Goal: Task Accomplishment & Management: Use online tool/utility

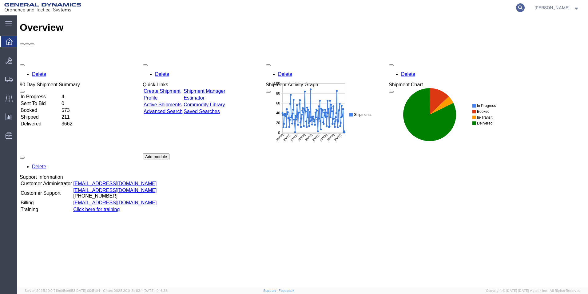
click at [525, 7] on icon at bounding box center [520, 7] width 9 height 9
click at [424, 9] on input "search" at bounding box center [422, 7] width 187 height 15
type input "56909232"
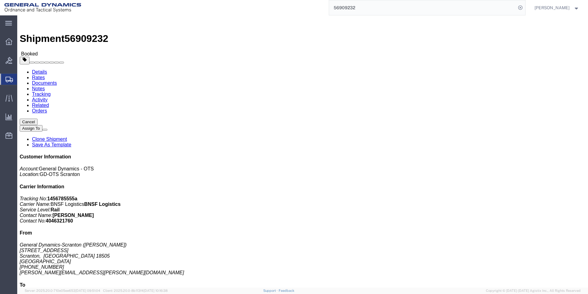
click link "Clone Shipment"
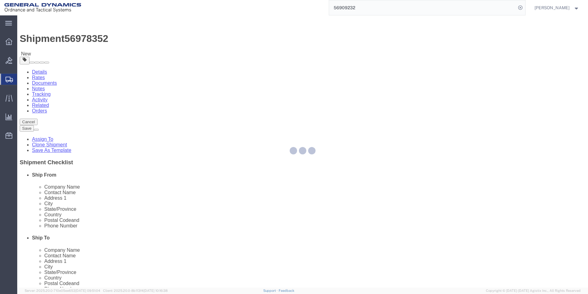
select select
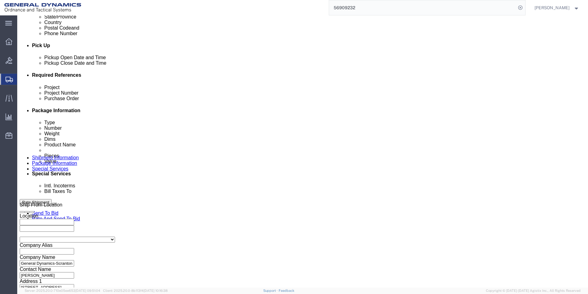
scroll to position [277, 0]
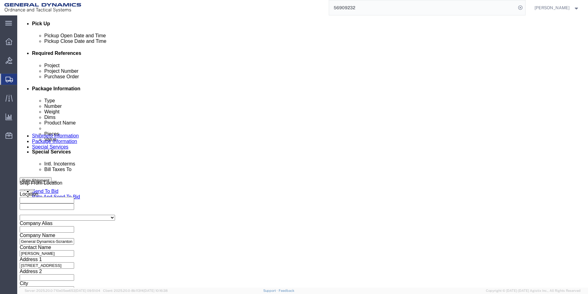
click icon
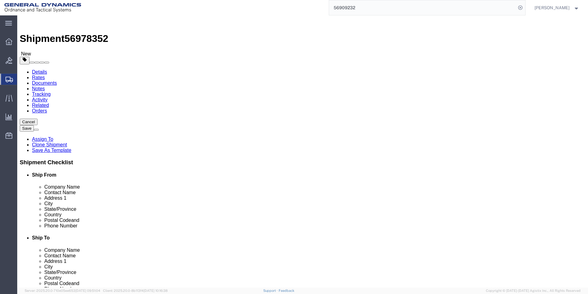
click dd "93506.49 USD"
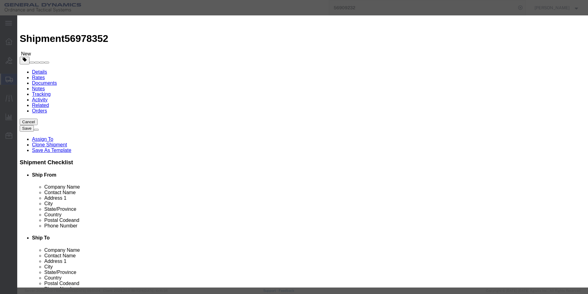
drag, startPoint x: 259, startPoint y: 93, endPoint x: 273, endPoint y: 93, distance: 14.5
click textarea "LOT # SOP25H207-020 RAILCAR TBOX 662863 SEAL#'S 2428710, 2428709, 2428708, 2428…"
drag, startPoint x: 247, startPoint y: 100, endPoint x: 252, endPoint y: 100, distance: 4.7
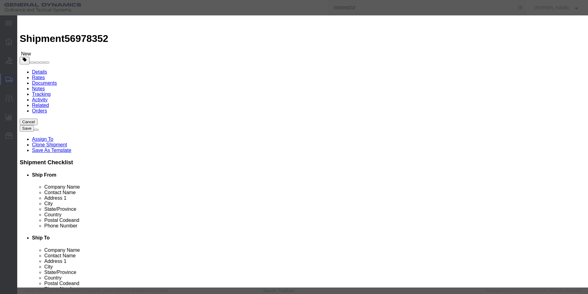
click textarea "LOT # SOP25H207-020 RAILCAR TBOX 662863 SEAL#'S 2428710, 2428709, 2428708, 2428…"
drag, startPoint x: 267, startPoint y: 98, endPoint x: 270, endPoint y: 98, distance: 3.4
click textarea "LOT # SOP25H207-020 RAILCAR TBOX 662863 SEAL#'S 2428710, 2428709, 2428708, 2428…"
drag, startPoint x: 178, startPoint y: 92, endPoint x: 283, endPoint y: 106, distance: 105.8
click div "Product Name M795 Empty Projectile bodies Pieces 2304.00 Select Bag Barrels 100…"
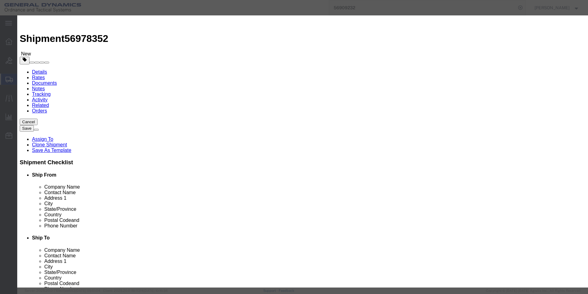
type textarea "LOT # SOP25H207-020 RAILCAR TBOX 676758 SEAL#'S 2428715, 2428716, 2428717, 2428…"
click button "Save & Close"
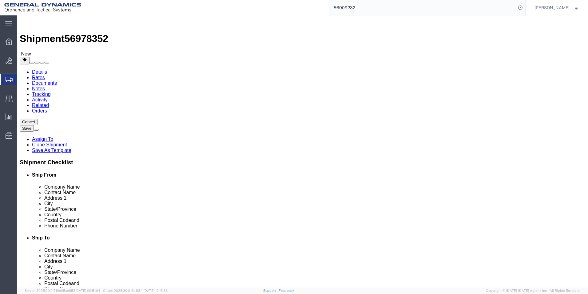
click button "Continue"
drag, startPoint x: 233, startPoint y: 131, endPoint x: 277, endPoint y: 150, distance: 48.2
click textarea "LOT # SOP25H207-020 RAILCAR TBOX 662863 SEAL#'S 2428710, 2428709, 2428708, 2428…"
paste textarea "76758 SEAL#'S 2428715, 2428716, 2428717, 2428718"
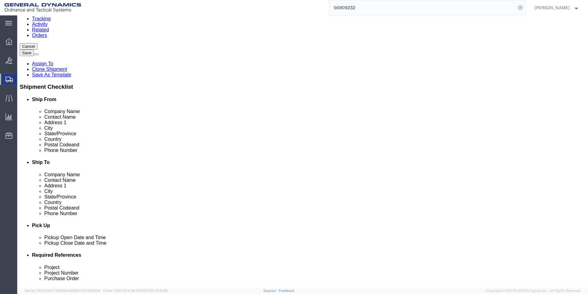
scroll to position [92, 0]
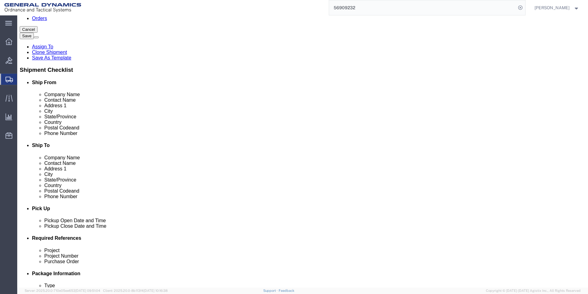
type textarea "LOT # SOP25H207-020 RAILCAR TBOX 676758 SEAL#'S 2428715, 2428716, 2428717, 2428…"
click select "Select Recipient Account Sender/Shipper Third Party Account"
select select "SHIP"
click select "Select Recipient Account Sender/Shipper Third Party Account"
click button "Rate Shipment"
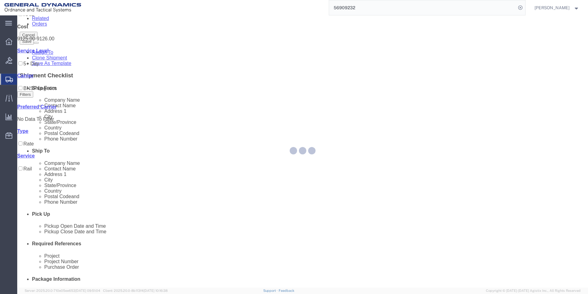
scroll to position [0, 0]
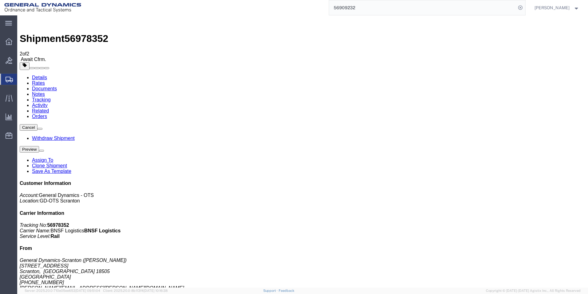
drag, startPoint x: 383, startPoint y: 184, endPoint x: 387, endPoint y: 181, distance: 5.0
click at [67, 163] on link "Clone Shipment" at bounding box center [49, 165] width 35 height 5
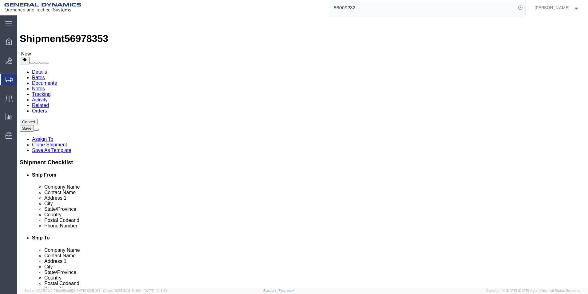
click icon
click dd "93506.49 USD"
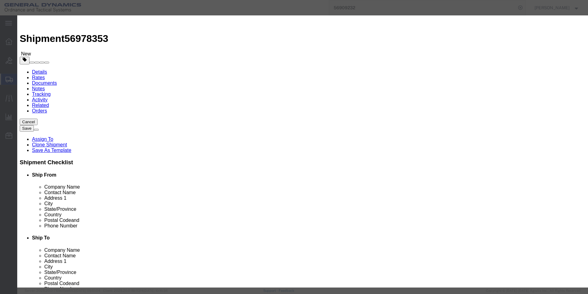
drag, startPoint x: 198, startPoint y: 59, endPoint x: 175, endPoint y: 59, distance: 23.1
click div "2304.00"
type input "1598"
type input "64853.89"
click textarea "LOT # SOP25H207-020 RAILCAR TBOX 676758 SEAL#'S 2428715, 2428716, 2428717, 2428…"
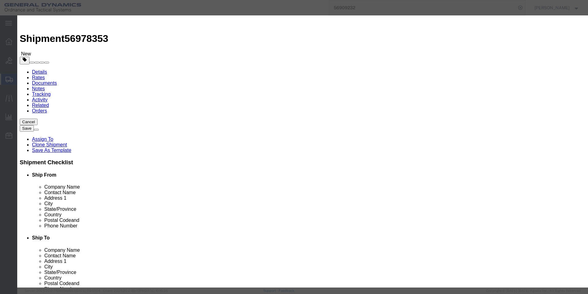
click textarea "LOT # SOP25H207-020 RAILCAR TBOX 676758 SEAL#'S 2428715, 2428716, 2428717, 2428…"
type textarea "LOT # SOP25H207-020 RAILCAR TBOX 676758 SEAL#'S 2428719, 2428720, 2428721, 2428…"
drag, startPoint x: 367, startPoint y: 54, endPoint x: 338, endPoint y: 40, distance: 32.2
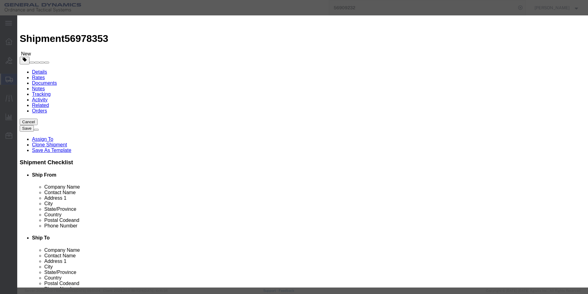
click div "Commodity library Product Name M795 Empty Projectile bodies Pieces 1598 Select …"
drag, startPoint x: 354, startPoint y: 53, endPoint x: 347, endPoint y: 53, distance: 6.8
click textarea "EMPTY PROJECTILE M795 BODIES DWG# 9326055-1 LOT SOP25H207-020 288 PALLETS= 2304…"
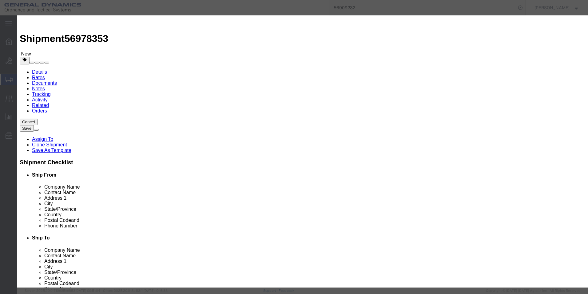
drag, startPoint x: 387, startPoint y: 53, endPoint x: 380, endPoint y: 53, distance: 7.4
click textarea "EMPTY PROJECTILE M795 BODIES DWG# 9326055-1 LOT SOP25H207-020 288 PALLETS= 2304…"
drag, startPoint x: 403, startPoint y: 51, endPoint x: 336, endPoint y: 36, distance: 69.1
click div "Commodity library Product Name M795 Empty Projectile bodies Pieces 1598 Select …"
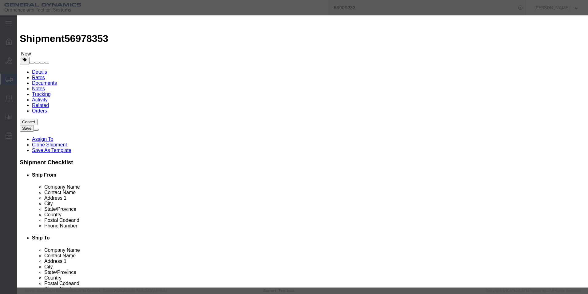
type textarea "EMPTY PROJECTILE M795 BODIES DWG# 9326055-1 LOT SOP25H207-020 200 PALLETS= 1598…"
click button "Save & Close"
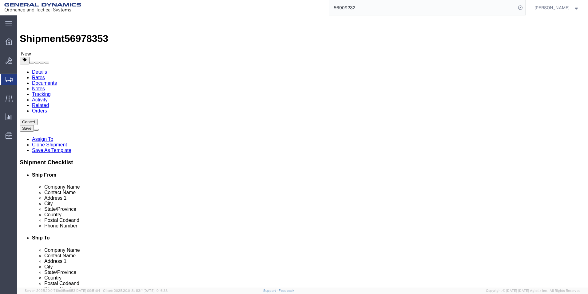
click link "Add Content"
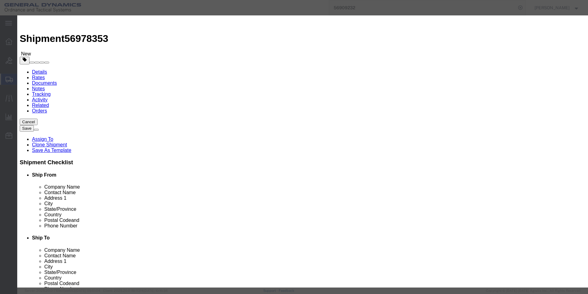
click input "text"
type input "m795 empty projectile bodies"
select select "US"
paste input "EMPTY PROJECTILE M795 BODIES DWG# 9326055-1 LOT SOP25H207-020 200 PALLETS= 1598…"
type input "EMPTY PROJECTILE M795 BODIES DWG# 9326055-1 LOT SOP25H207-020 200 PALLETS= 1598…"
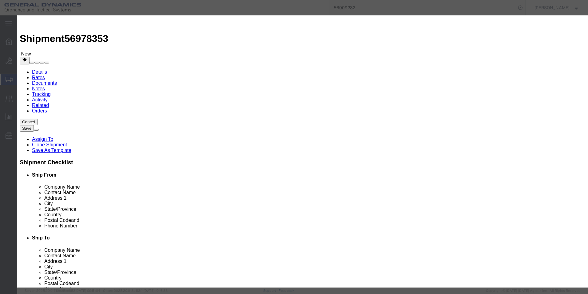
type input "EMPTY PROJECTILE M795 BODIES DWG# 9326055-1 LOT SOP25H207-020 200 PALLETS= 1598…"
click textarea
paste textarea "EMPTY PROJECTILE M795 BODIES DWG# 9326055-1 LOT SOP25H207-020 200 PALLETS= 1598…"
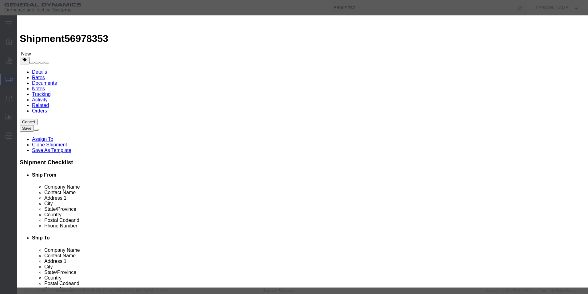
drag, startPoint x: 392, startPoint y: 50, endPoint x: 412, endPoint y: 49, distance: 20.0
click textarea "EMPTY PROJECTILE M795 BODIES DWG# 9326055-1 LOT SOP25H207-020 200 PALLETS= 1598…"
drag, startPoint x: 354, startPoint y: 54, endPoint x: 347, endPoint y: 53, distance: 7.1
click textarea "EMPTY PROJECTILE M795 BODIES DWG# 9326055-1 LOT SOP25J208-001 200 PALLETS= 1598…"
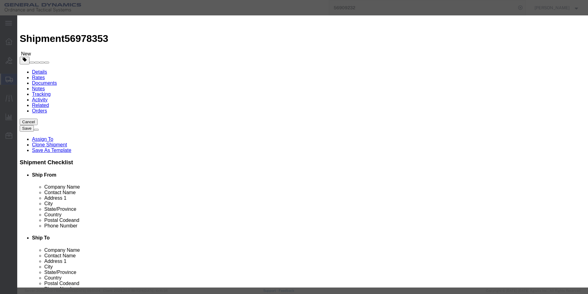
drag, startPoint x: 385, startPoint y: 52, endPoint x: 375, endPoint y: 51, distance: 9.9
click textarea "EMPTY PROJECTILE M795 BODIES DWG# 9326055-1 LOT SOP25J208-001 88 PALLETS= 1598 …"
type textarea "EMPTY PROJECTILE M795 BODIES DWG# 9326055-1 LOT SOP25J208-001 88 PALLETS= 704 P…"
drag, startPoint x: 199, startPoint y: 61, endPoint x: 162, endPoint y: 57, distance: 36.8
click div "Pieces 0 Select Bag Barrels 100Board Feet Bottle Box Blister Pack Carats Can Ca…"
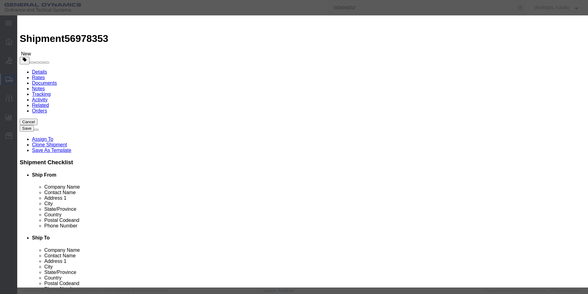
type input "704"
click input "text"
type input "45000"
click select "Select 50 55 60 65 70 85 92.5 100 125 175 250 300 400"
select select "70"
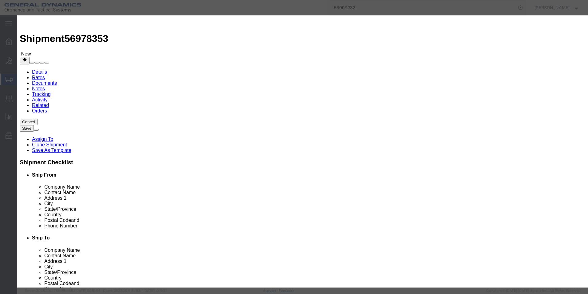
click select "Select 50 55 60 65 70 85 92.5 100 125 175 250 300 400"
click textarea
type textarea "l"
drag, startPoint x: 225, startPoint y: 94, endPoint x: 277, endPoint y: 106, distance: 53.8
click div "Product Name m795 empty projectile bodies m Pieces 704 Select Bag Barrels 100Bo…"
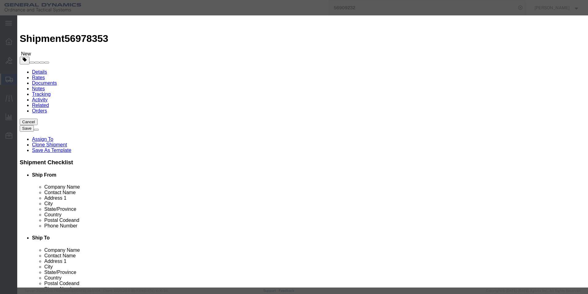
type textarea "LOT# SOP25J208-001 RAILCAR TBOX 633572 SEAL #'S 2428719, 2428720, 2428721, 2428…"
click button "Save & Close"
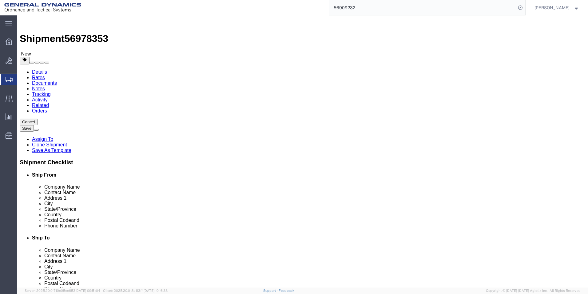
click icon
drag, startPoint x: 231, startPoint y: 130, endPoint x: 288, endPoint y: 158, distance: 63.9
click div "Services Select one or more Air Ride Truck Blanket Wrap Carnet Consolidated Shi…"
paste textarea "RAILCAR TBOX 633572 SEAL #'S 2428719, 2428720, 2428721, 2428722"
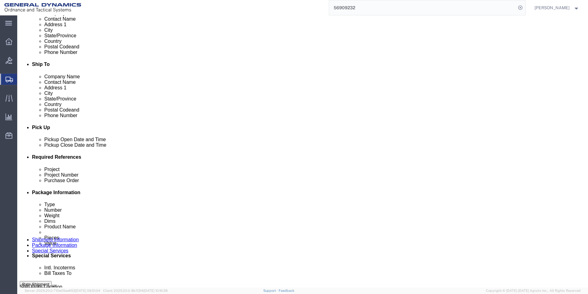
scroll to position [185, 0]
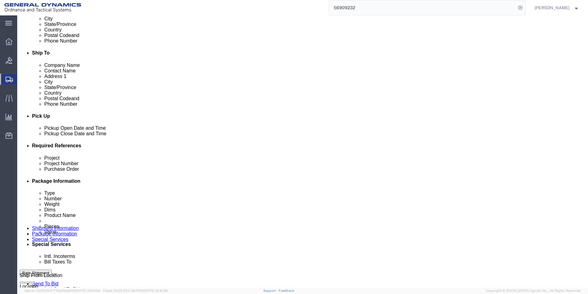
type textarea "RAILCAR TBOX 633572 SEAL #'S 2428719, 2428720, 2428721, 2428722"
click select "Select Recipient Account Sender/Shipper Third Party Account"
select select "SHIP"
click select "Select Recipient Account Sender/Shipper Third Party Account"
click icon
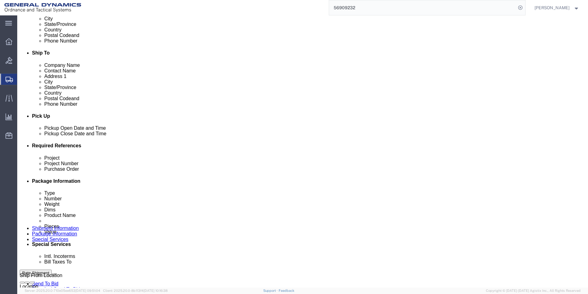
scroll to position [53, 0]
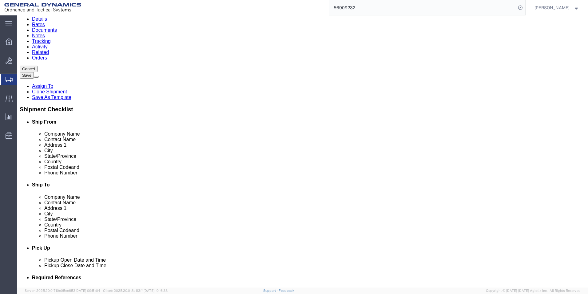
click dd "64853.89 USD"
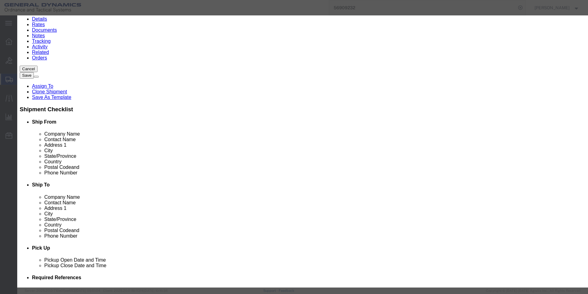
drag, startPoint x: 446, startPoint y: 46, endPoint x: 446, endPoint y: 52, distance: 6.2
click div "EMPTY PROJECTILE M795 BODIES DWG# 9326055-1 LOT SOP25H207-020 200 PALLETS= 1598…"
click button "Save & Close"
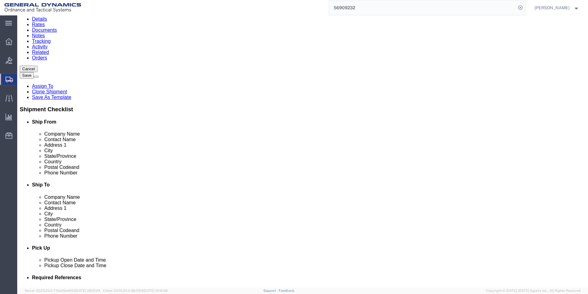
click dd "704.00 Each"
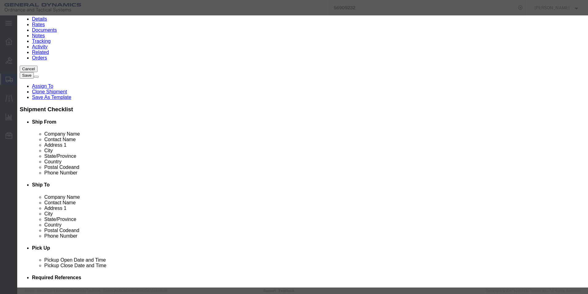
click button "Save & Close"
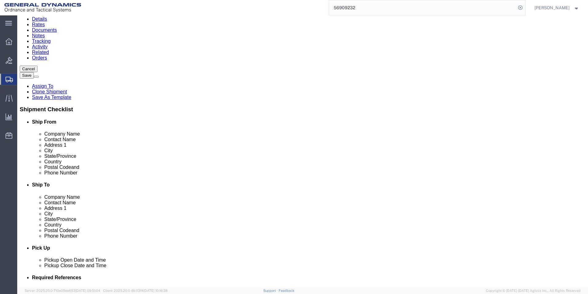
click dd "64853.89 USD"
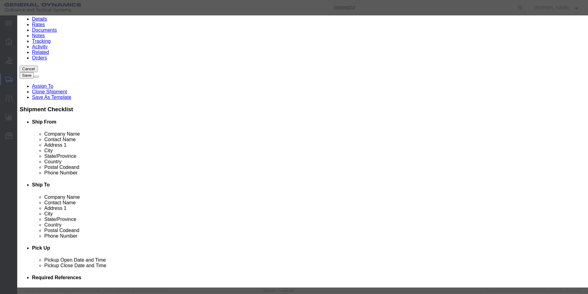
drag, startPoint x: 262, startPoint y: 93, endPoint x: 275, endPoint y: 93, distance: 13.2
click textarea "LOT # SOP25H207-020 RAILCAR TBOX 676758 SEAL#'S 2428719, 2428720, 2428721, 2428…"
type textarea "LOT # SOP25H207-020 RAILCAR TBOX 633572 SEAL#'S 2428719, 2428720, 2428721, 2428…"
click textarea "LOT # SOP25H207-020 RAILCAR TBOX 676758 SEAL#'S 2428719, 2428720, 2428721, 2428…"
drag, startPoint x: 178, startPoint y: 100, endPoint x: 278, endPoint y: 99, distance: 99.7
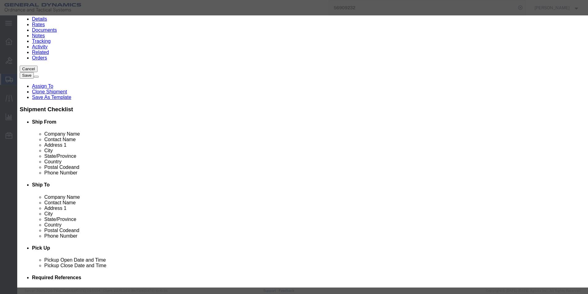
click textarea "LOT # SOP25H207-020 RAILCAR TBOX 676758 SEAL#'S 2428719, 2428720, 2428721, 2428…"
click button "Save & Close"
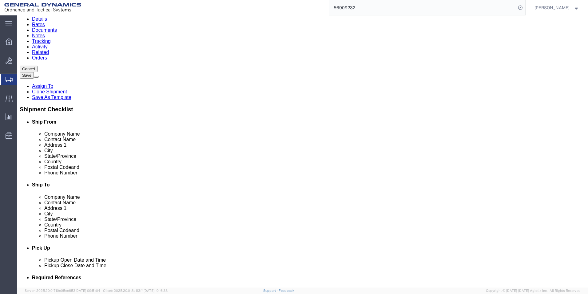
click button "Continue"
click button "Rate Shipment"
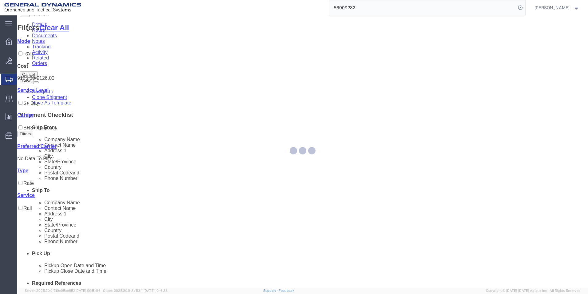
scroll to position [0, 0]
